Goal: Communication & Community: Answer question/provide support

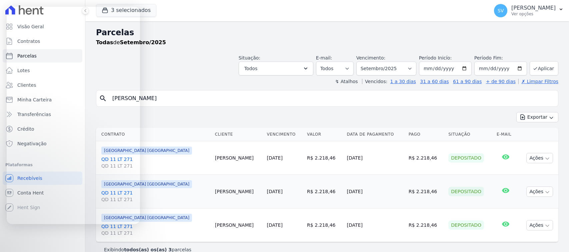
select select
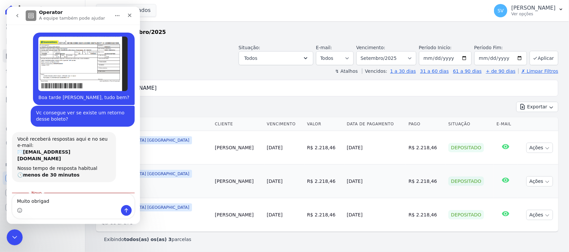
scroll to position [1, 0]
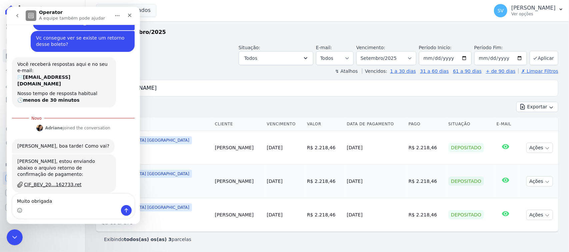
type textarea "Muito obrigada!"
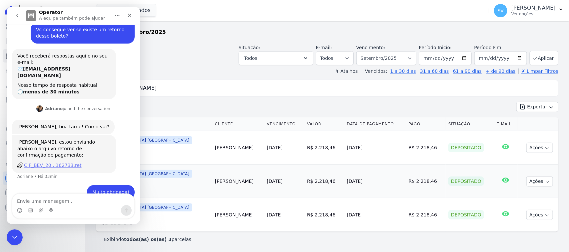
click at [58, 162] on div "CIF_BEV_20...162733.ret" at bounding box center [53, 165] width 58 height 7
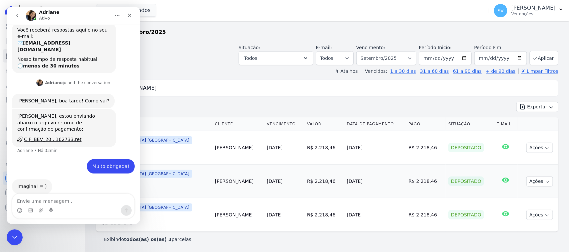
scroll to position [135, 0]
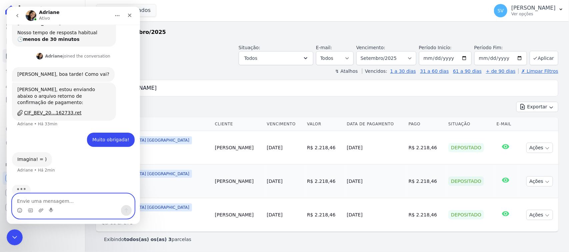
click at [88, 203] on textarea "Envie uma mensagem..." at bounding box center [73, 199] width 122 height 11
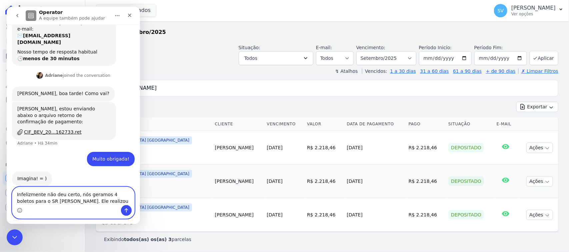
scroll to position [123, 0]
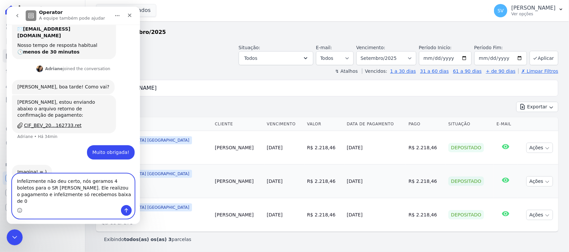
type textarea "Infelizmente não deu certo, nós geramos 4 boletos para o SR [PERSON_NAME]. Ele …"
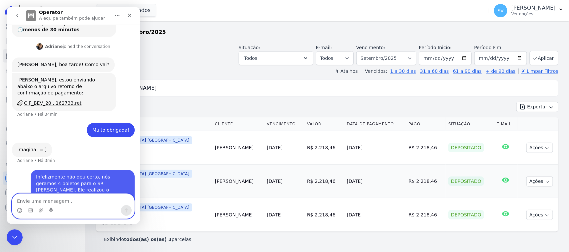
scroll to position [149, 0]
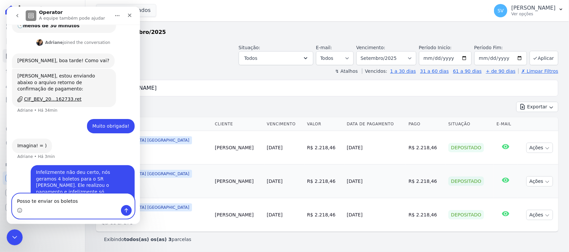
type textarea "Posso te enviar os boletos?"
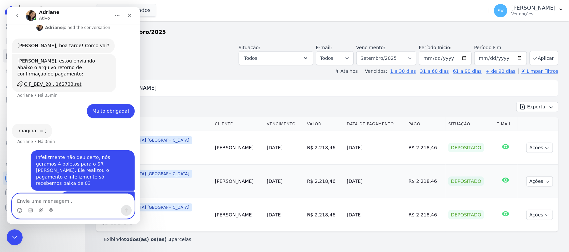
click at [40, 210] on icon "Upload do anexo" at bounding box center [40, 210] width 5 height 5
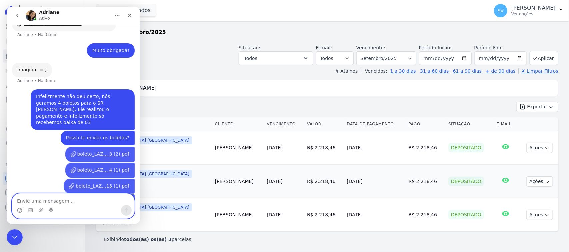
scroll to position [228, 0]
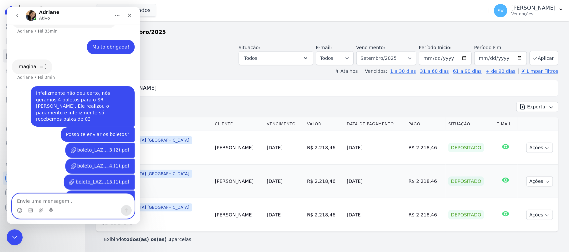
click at [97, 196] on textarea "Envie uma mensagem..." at bounding box center [73, 199] width 122 height 11
type textarea "Foram esses 04 boletos"
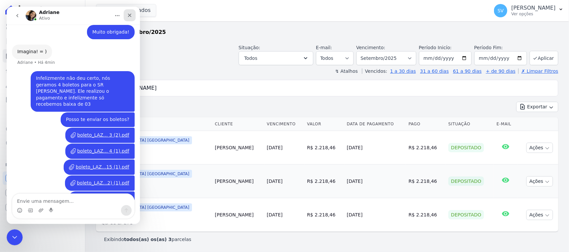
click at [132, 14] on div "Fechar" at bounding box center [130, 15] width 12 height 12
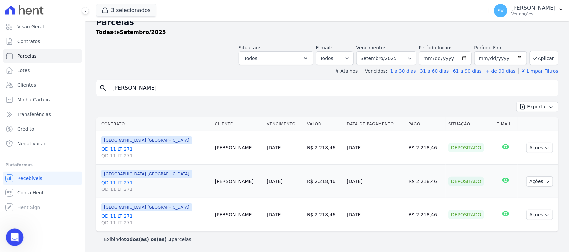
click at [12, 239] on icon "Abertura do Messenger da Intercom" at bounding box center [13, 236] width 11 height 11
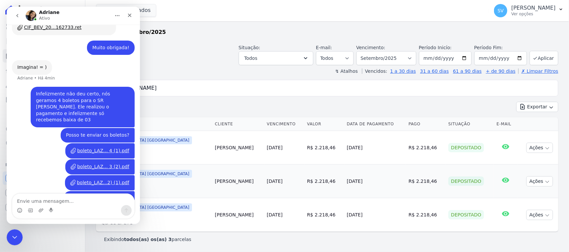
scroll to position [236, 0]
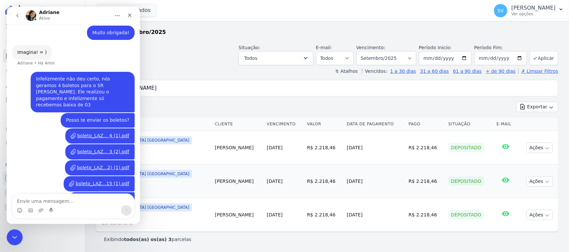
click at [68, 199] on textarea "Envie uma mensagem..." at bounding box center [73, 199] width 122 height 11
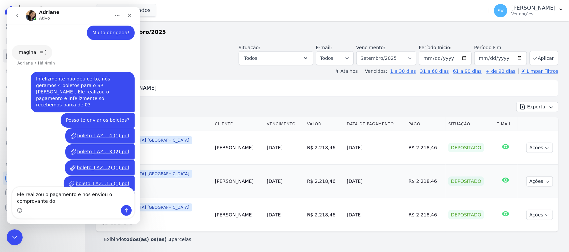
scroll to position [243, 0]
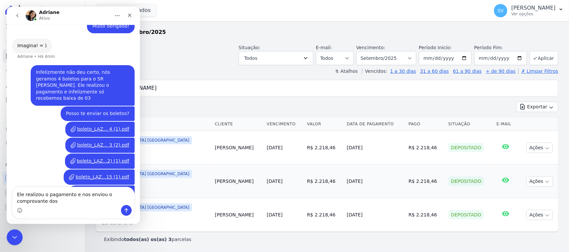
type textarea "Ele realizou o pagamento e nos enviou o comprovante dos 4"
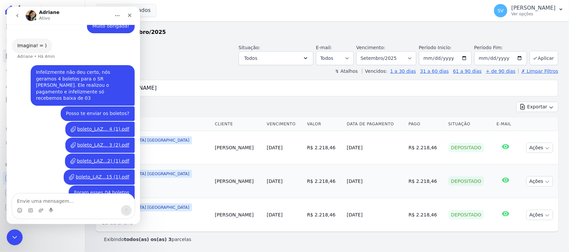
scroll to position [258, 0]
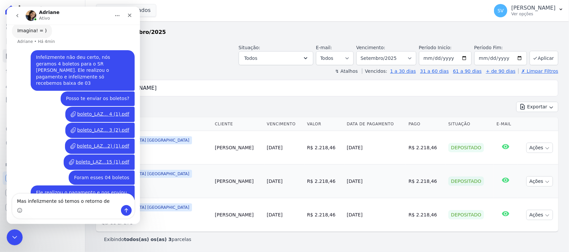
type textarea "Mas infelizmente só temos o retorno de 3"
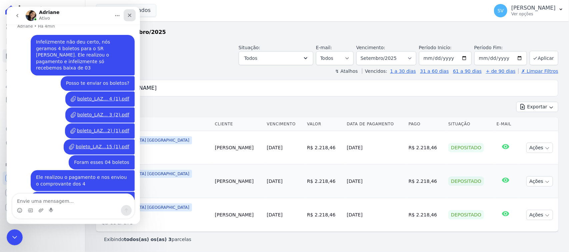
click at [132, 15] on div "Fechar" at bounding box center [130, 15] width 12 height 12
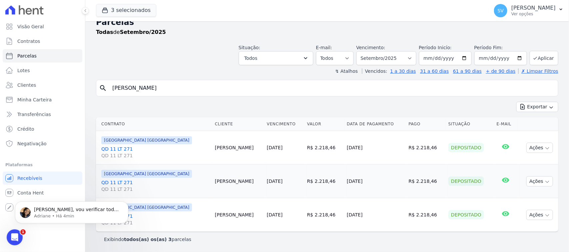
scroll to position [300, 0]
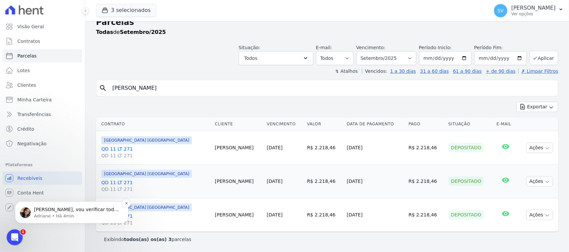
click at [57, 212] on p "[PERSON_NAME], vou verificar todos os comprovantes enviados" at bounding box center [77, 210] width 86 height 7
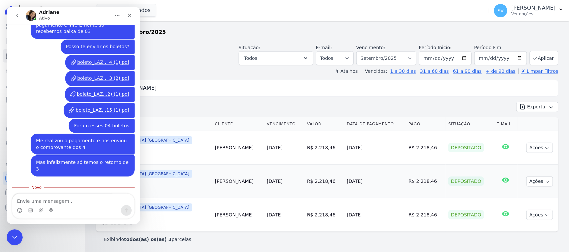
scroll to position [310, 0]
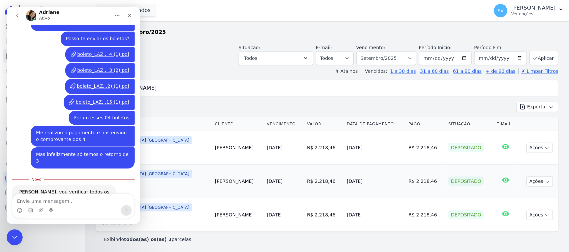
click at [79, 197] on textarea "Envie uma mensagem..." at bounding box center [73, 199] width 122 height 11
type textarea "Ok, obrigada."
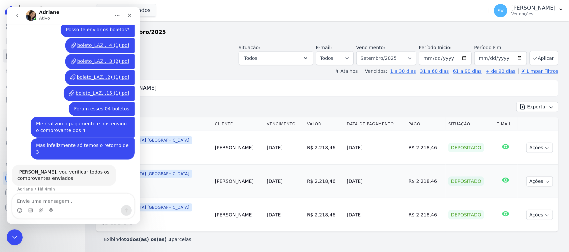
click at [79, 200] on textarea "Envie uma mensagem..." at bounding box center [73, 199] width 122 height 11
drag, startPoint x: 79, startPoint y: 142, endPoint x: 96, endPoint y: 142, distance: 17.0
click at [96, 169] on div "[PERSON_NAME], vou verificar todos os comprovantes enviados" at bounding box center [63, 175] width 93 height 13
click at [58, 102] on div "Foram esses 04 boletos [PERSON_NAME] • Há 8min" at bounding box center [73, 109] width 123 height 15
click at [129, 17] on icon "Fechar" at bounding box center [129, 15] width 5 height 5
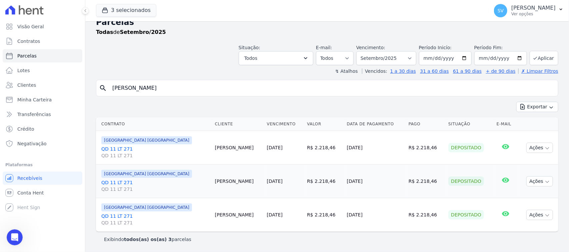
click at [198, 68] on div "↯ Atalhos Vencidos: 1 a 30 dias 31 a 60 dias 61 a 90 dias + de 90 dias ✗ Limpar…" at bounding box center [327, 71] width 462 height 7
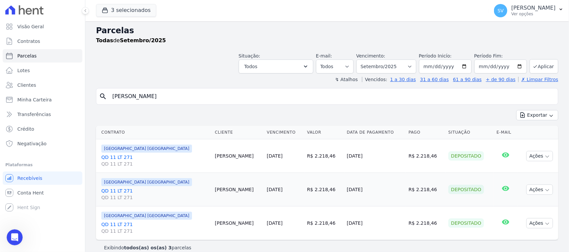
scroll to position [0, 0]
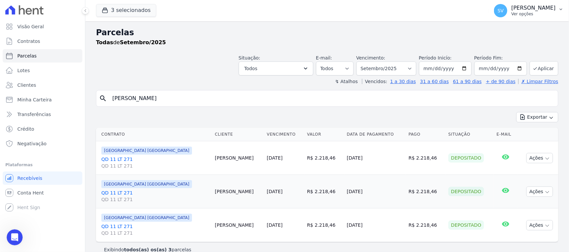
drag, startPoint x: 533, startPoint y: 9, endPoint x: 531, endPoint y: 13, distance: 4.2
click at [533, 9] on p "[PERSON_NAME]" at bounding box center [533, 8] width 44 height 7
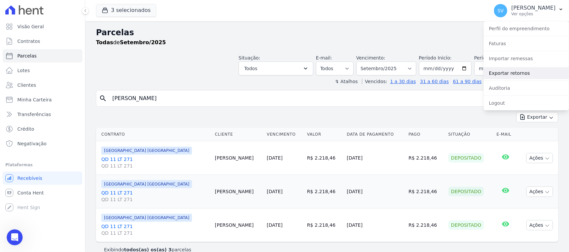
click at [512, 71] on link "Exportar retornos" at bounding box center [525, 73] width 85 height 12
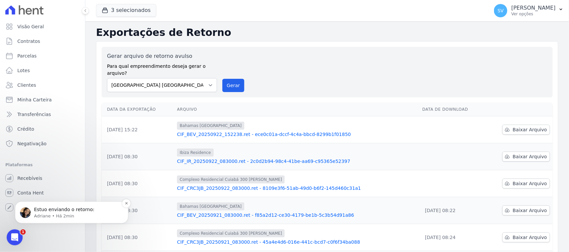
click at [58, 204] on div "Estuo enviando o retorno: [PERSON_NAME] • Há 2min" at bounding box center [71, 213] width 113 height 22
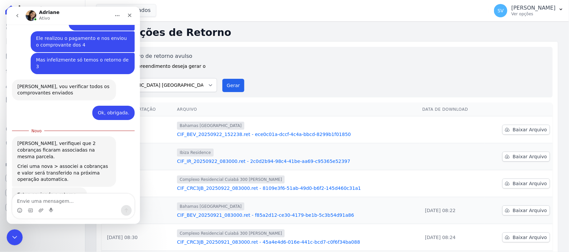
scroll to position [1, 0]
click at [81, 201] on textarea "Envie uma mensagem..." at bounding box center [73, 199] width 122 height 11
type textarea "m"
type textarea "Muito obrigada Adri!!"
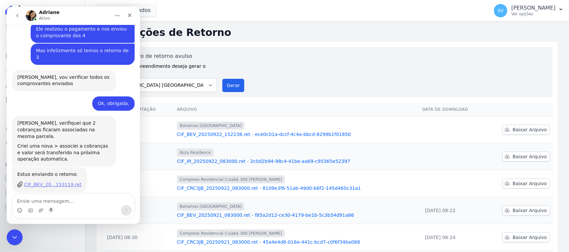
click at [64, 182] on div "CIF_BEV_20...153119.ret" at bounding box center [53, 185] width 58 height 7
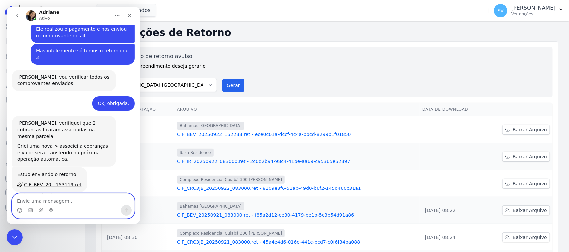
click at [88, 196] on textarea "Envie uma mensagem..." at bounding box center [73, 199] width 122 height 11
click at [72, 200] on textarea "Envie uma mensagem..." at bounding box center [73, 199] width 122 height 11
click at [56, 202] on textarea "Envie uma mensagem..." at bounding box center [73, 199] width 122 height 11
type textarea "Tambem não deu certo!! Ele veio sem os dados do cliente"
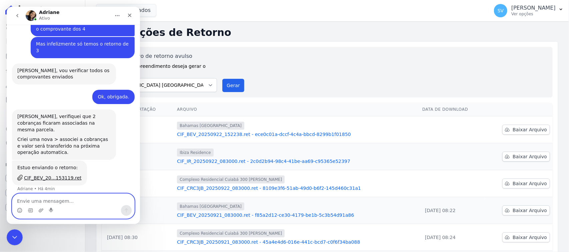
scroll to position [436, 0]
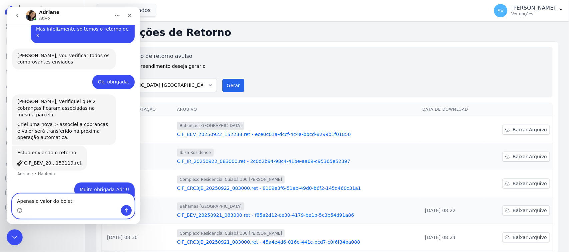
type textarea "Apenas o valor do boleto"
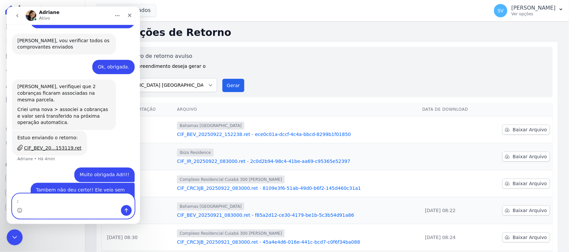
type textarea ":("
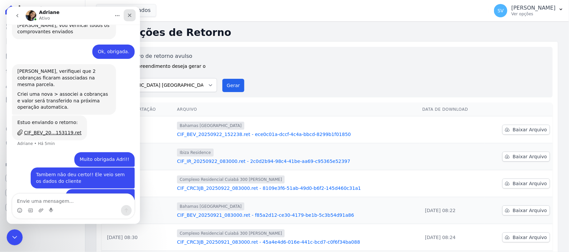
click at [127, 13] on icon "Fechar" at bounding box center [129, 15] width 5 height 5
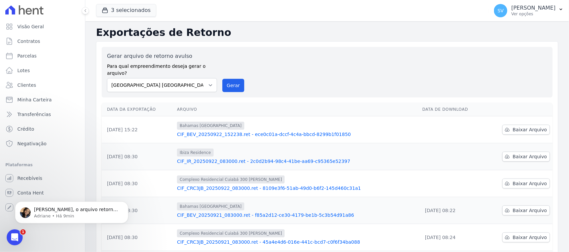
scroll to position [500, 0]
click at [62, 217] on p "Adriane • Há 38min" at bounding box center [77, 216] width 86 height 6
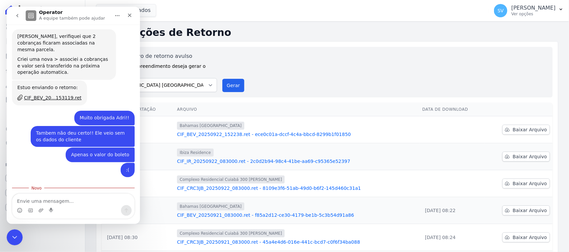
scroll to position [510, 0]
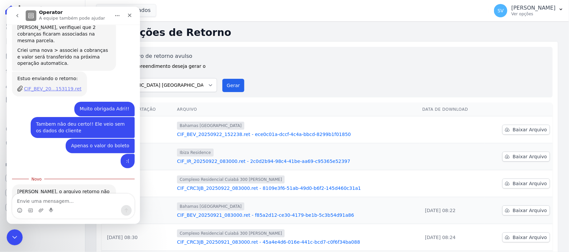
click at [44, 86] on div "CIF_BEV_20...153119.ret" at bounding box center [53, 89] width 58 height 7
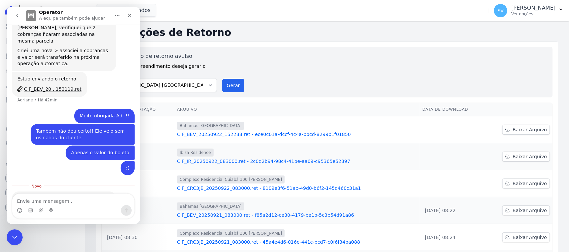
scroll to position [1, 0]
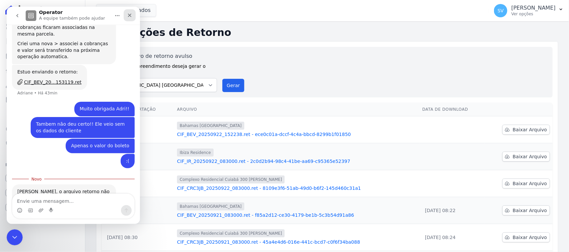
click at [133, 12] on div "Fechar" at bounding box center [130, 15] width 12 height 12
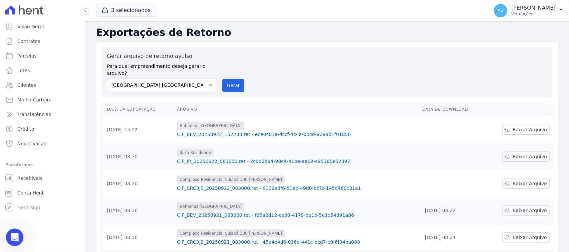
click at [13, 234] on icon "Abertura do Messenger da Intercom" at bounding box center [13, 236] width 11 height 11
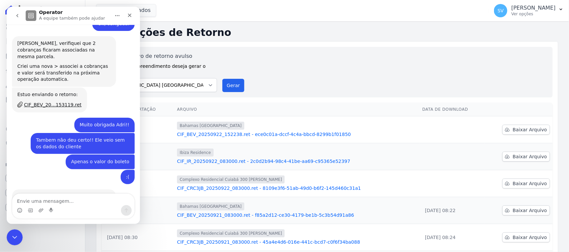
scroll to position [500, 0]
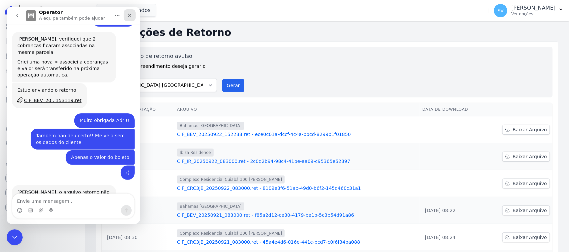
drag, startPoint x: 129, startPoint y: 13, endPoint x: 130, endPoint y: 7, distance: 6.0
click at [129, 13] on icon "Fechar" at bounding box center [129, 15] width 5 height 5
